Goal: Task Accomplishment & Management: Manage account settings

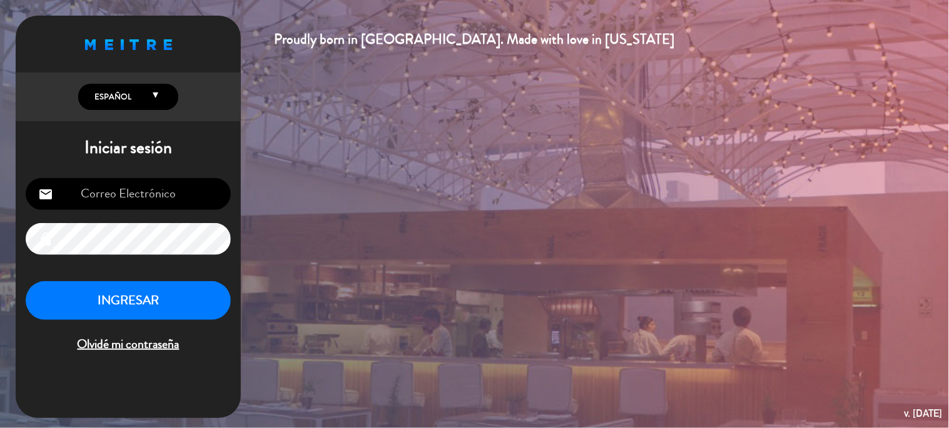
type input "[EMAIL_ADDRESS][DOMAIN_NAME]"
click at [157, 288] on button "INGRESAR" at bounding box center [128, 300] width 205 height 39
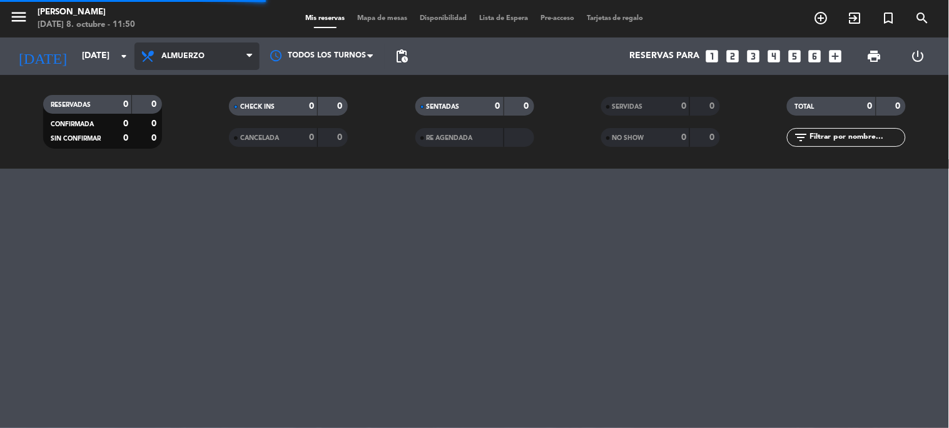
drag, startPoint x: 191, startPoint y: 55, endPoint x: 199, endPoint y: 78, distance: 24.5
click at [191, 56] on span "Almuerzo" at bounding box center [182, 56] width 43 height 9
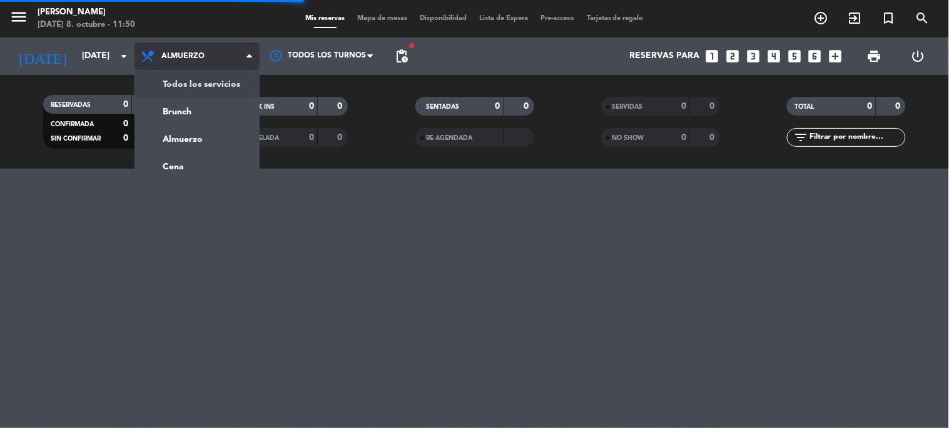
click at [207, 84] on div "menu Sharewood [PERSON_NAME] [DATE] 8. octubre - 11:50 Mis reservas Mapa de mes…" at bounding box center [474, 84] width 949 height 169
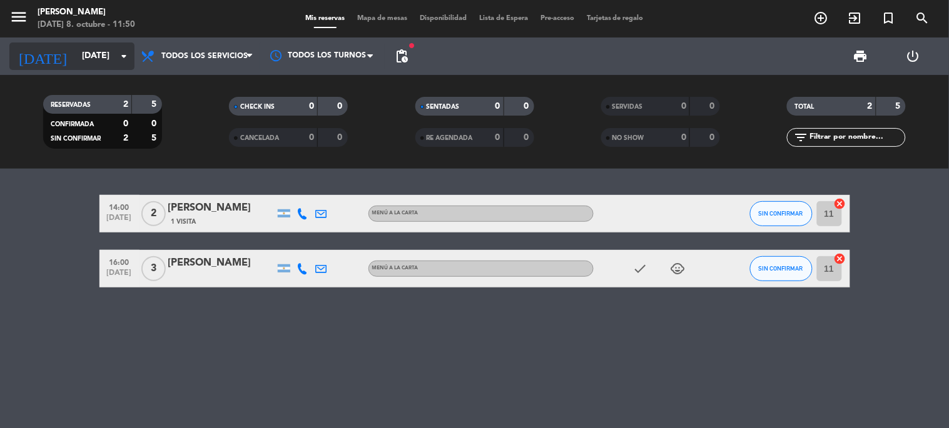
click at [96, 54] on input "[DATE]" at bounding box center [135, 56] width 119 height 23
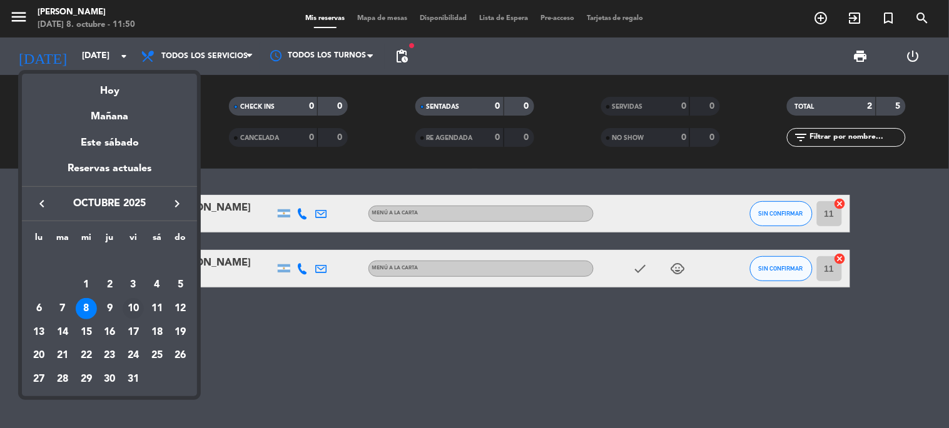
click at [133, 310] on div "10" at bounding box center [133, 308] width 21 height 21
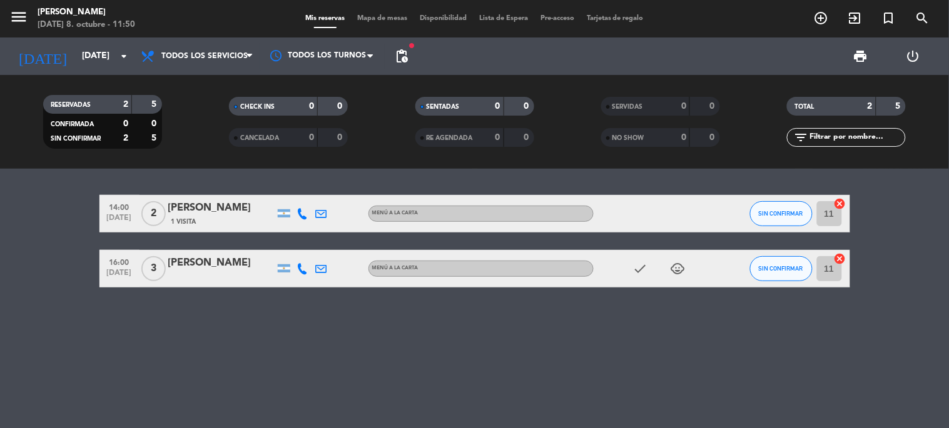
type input "[DATE]"
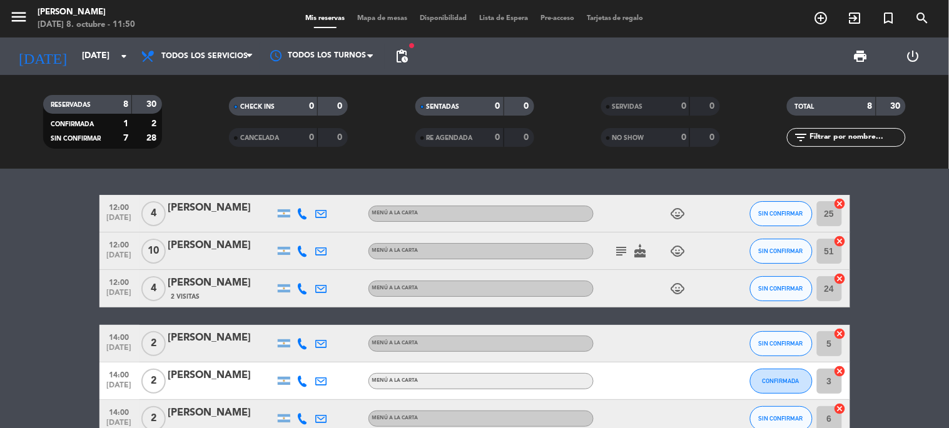
drag, startPoint x: 280, startPoint y: 245, endPoint x: 632, endPoint y: 178, distance: 357.7
click at [634, 170] on div "12:00 [DATE] 4 [PERSON_NAME] MENÚ A LA CARTA child_care SIN CONFIRMAR 25 cancel…" at bounding box center [474, 299] width 949 height 260
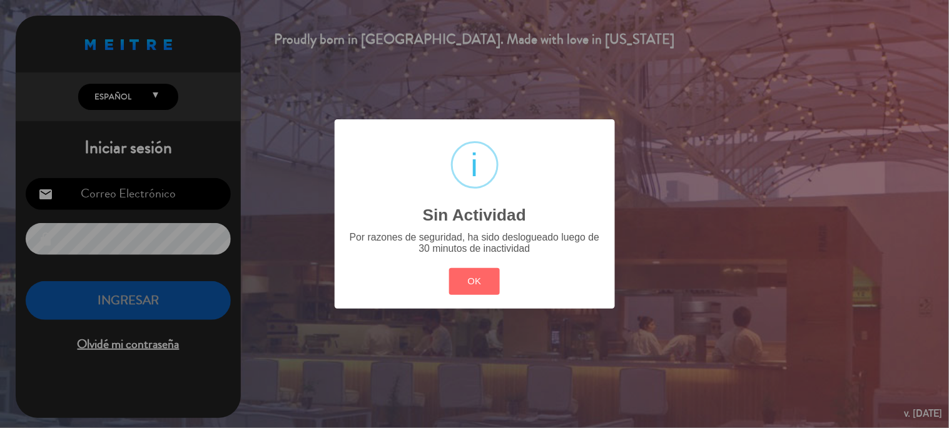
type input "[EMAIL_ADDRESS][DOMAIN_NAME]"
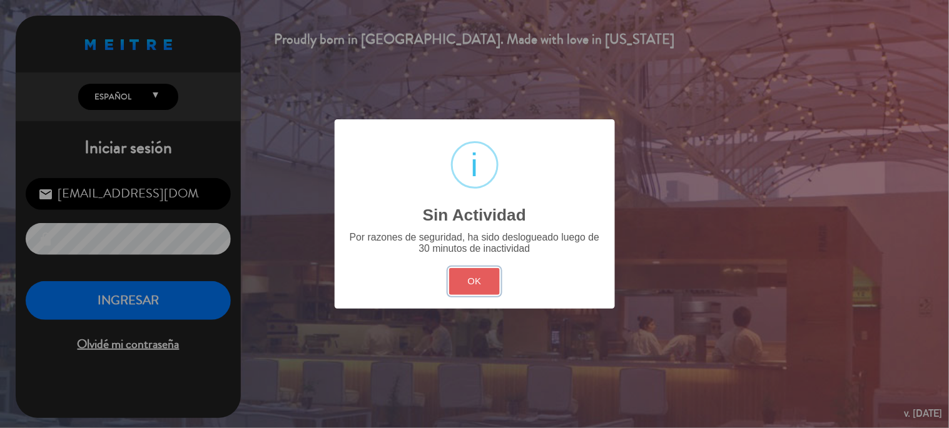
click at [467, 288] on button "OK" at bounding box center [474, 281] width 51 height 27
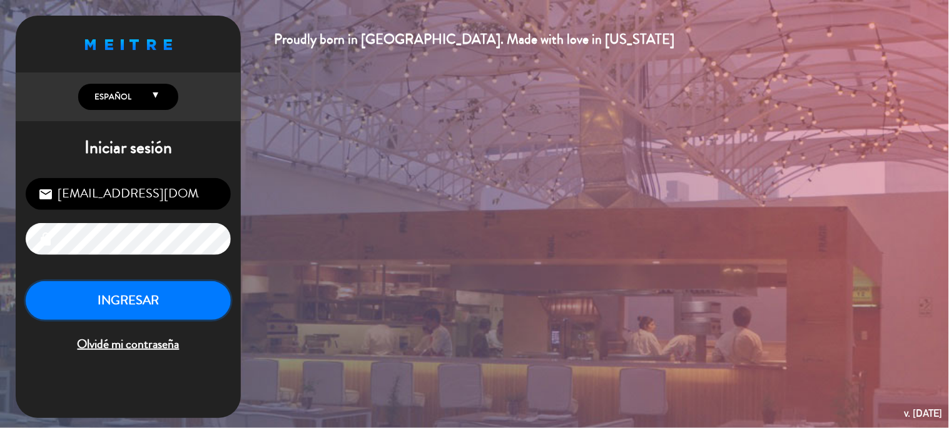
click at [169, 286] on button "INGRESAR" at bounding box center [128, 300] width 205 height 39
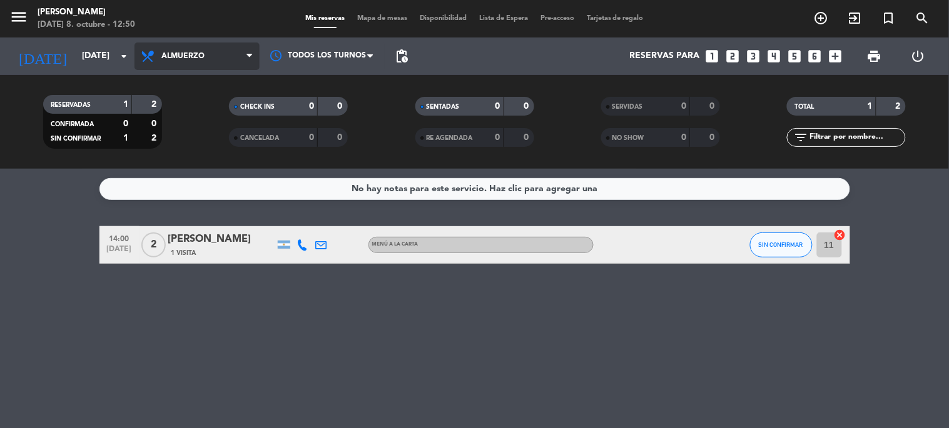
click at [182, 58] on span "Almuerzo" at bounding box center [182, 56] width 43 height 9
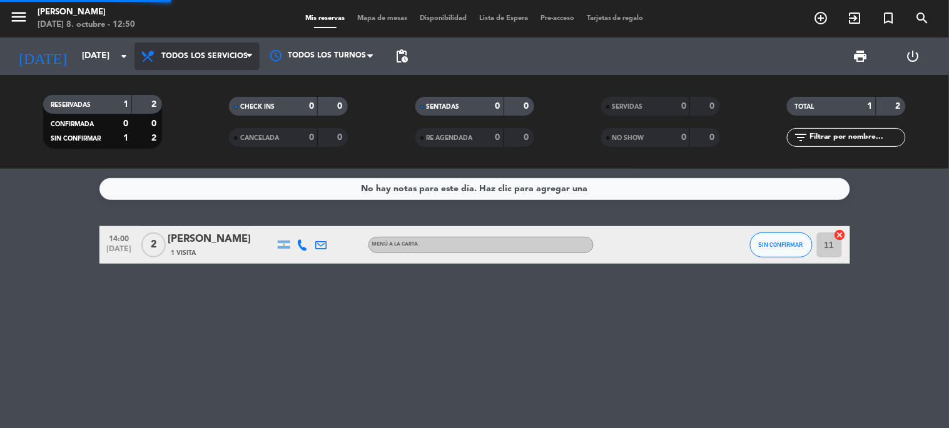
click at [198, 79] on div "menu Sharewood [PERSON_NAME] [DATE] 8. octubre - 12:50 Mis reservas Mapa de mes…" at bounding box center [474, 84] width 949 height 169
